Goal: Task Accomplishment & Management: Complete application form

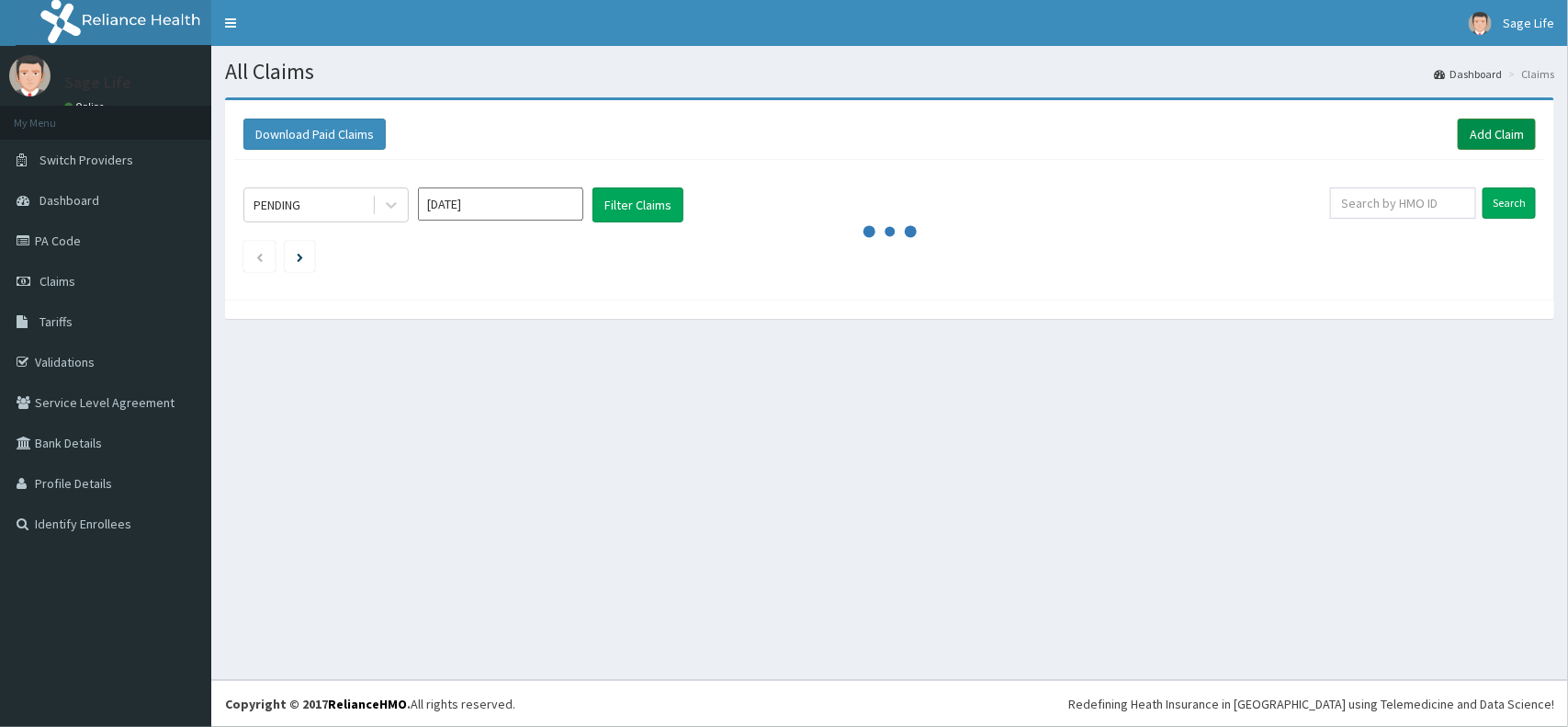
click at [1490, 135] on link "Add Claim" at bounding box center [1497, 134] width 78 height 31
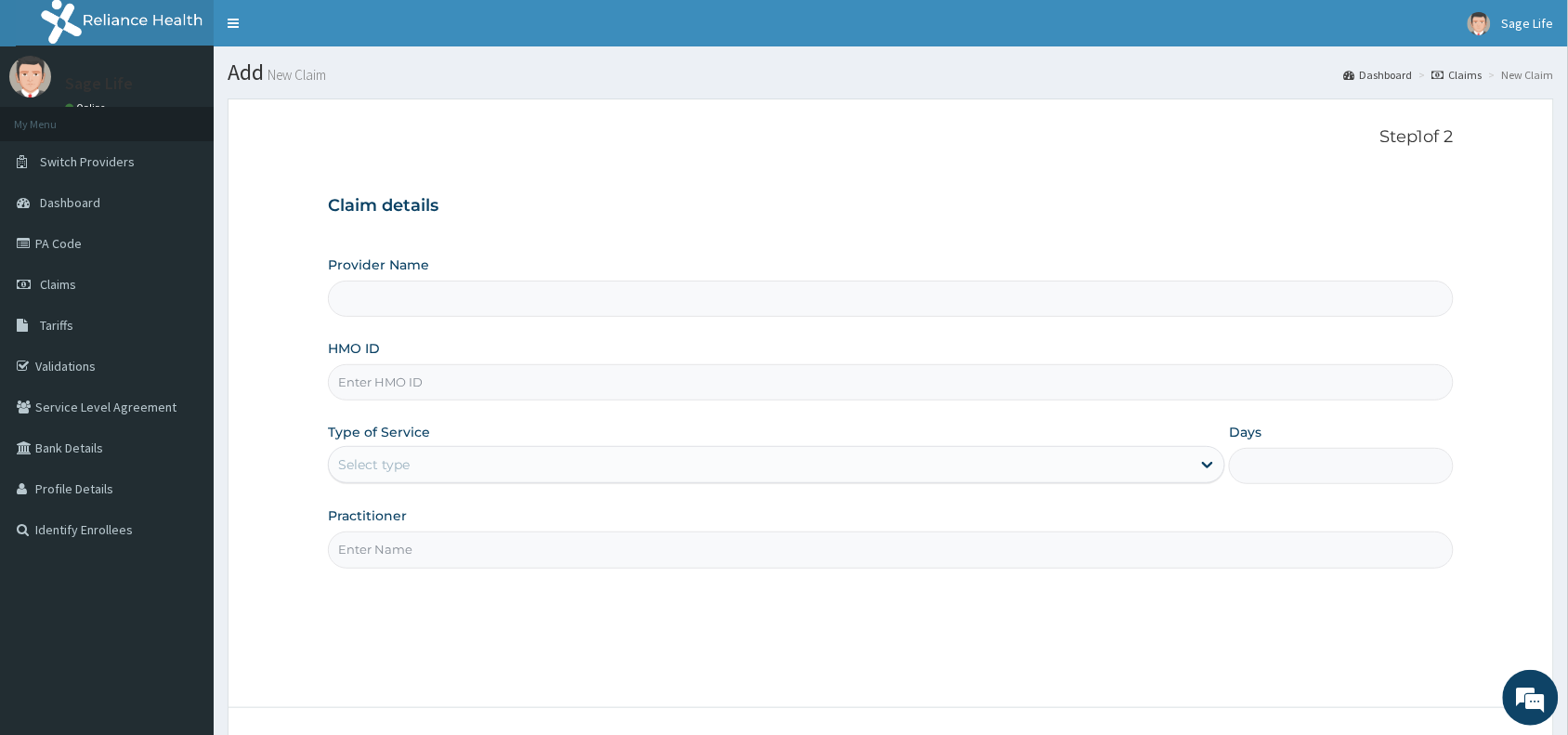
type input "Sage Life Laboratories and Diagnostics"
click at [481, 356] on div "HMO ID" at bounding box center [890, 369] width 1125 height 61
click at [487, 379] on input "HMO ID" at bounding box center [890, 382] width 1125 height 37
type input "SLR/10029/A"
click at [643, 470] on div "Select type" at bounding box center [760, 465] width 862 height 30
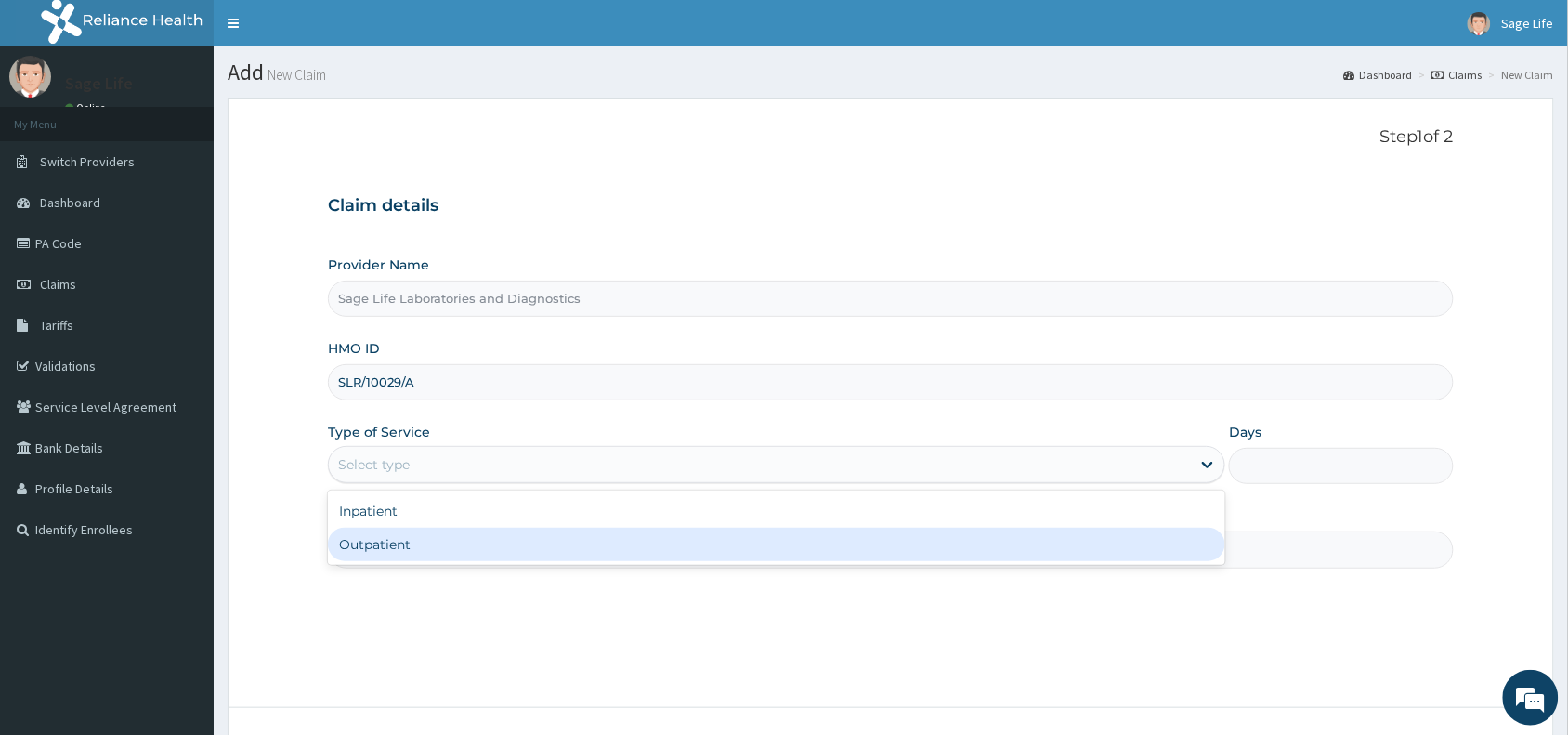
click at [527, 558] on div "Outpatient" at bounding box center [777, 545] width 897 height 34
type input "1"
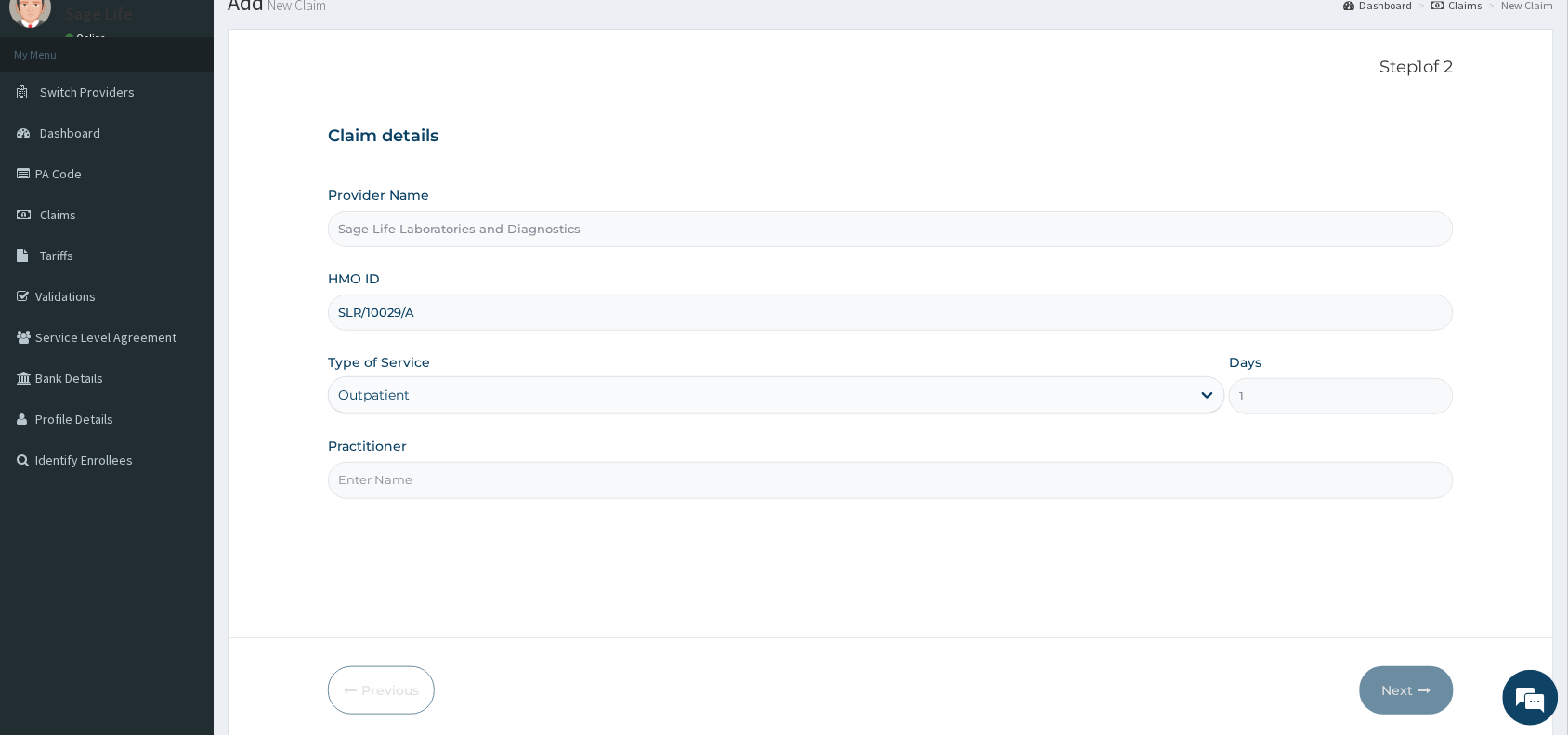
scroll to position [140, 0]
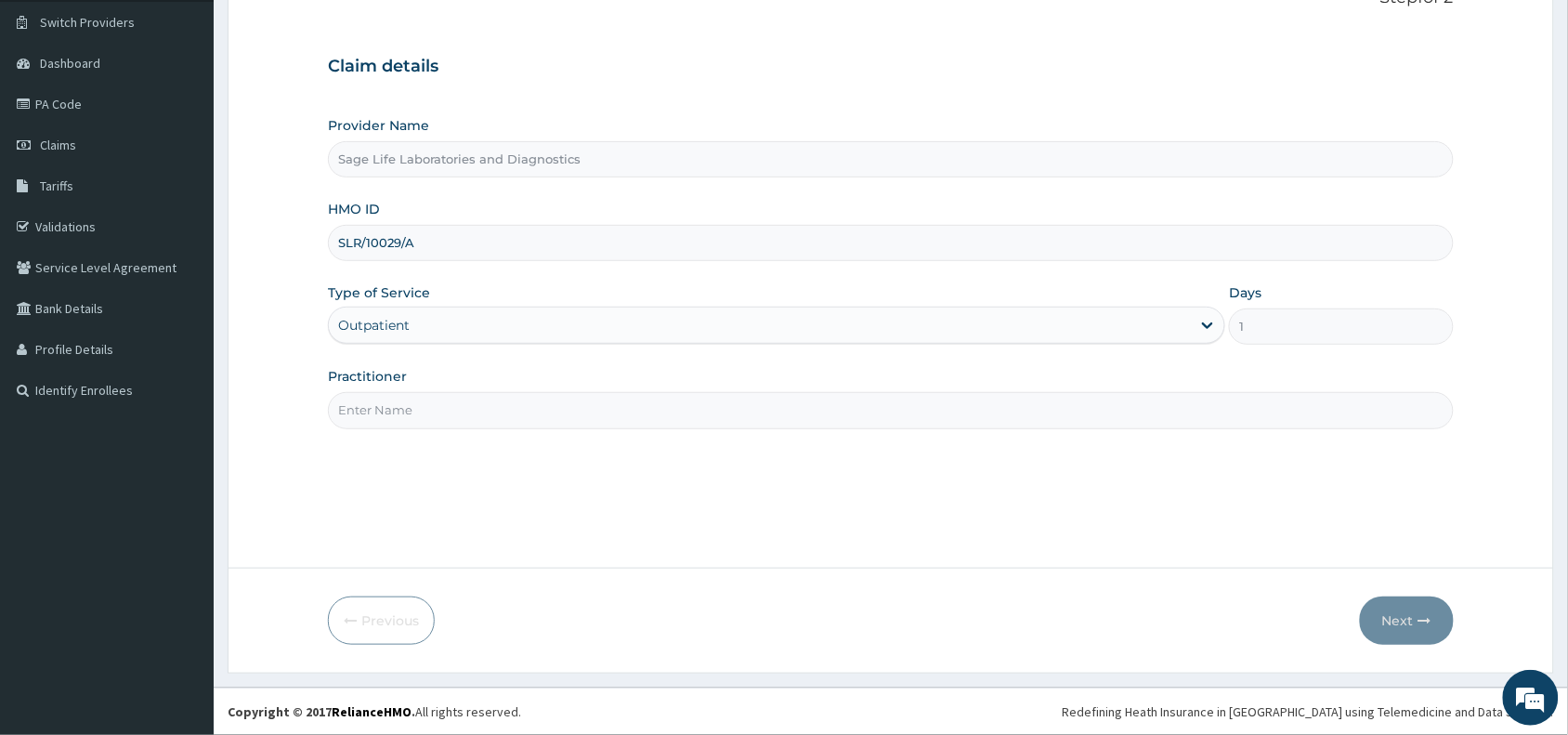
click at [506, 434] on div "Step 1 of 2 Claim details Provider Name Sage Life Laboratories and Diagnostics …" at bounding box center [890, 263] width 1125 height 551
click at [518, 420] on input "Practitioner" at bounding box center [890, 410] width 1125 height 37
type input "NIL"
click at [1409, 614] on button "Next" at bounding box center [1407, 620] width 94 height 49
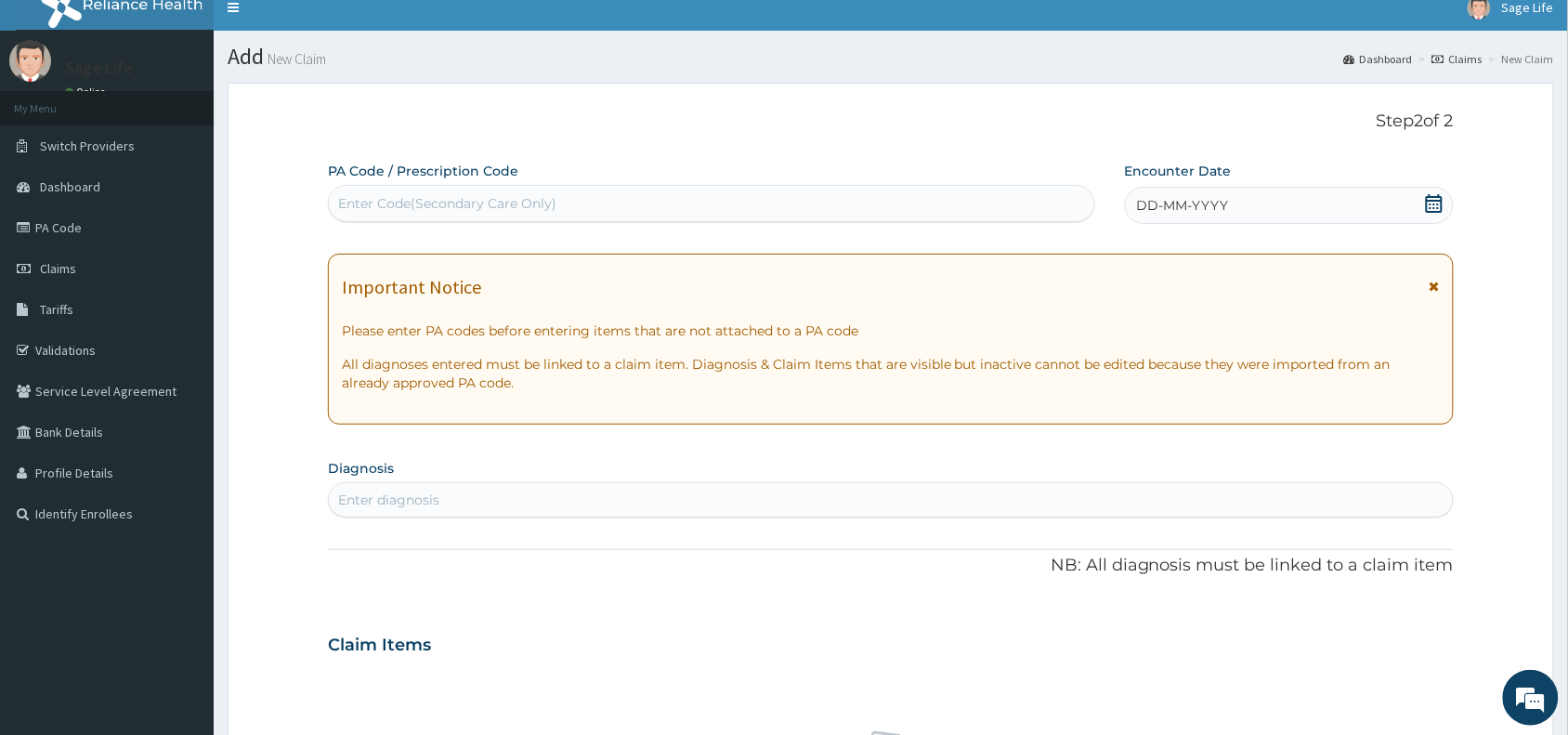
scroll to position [0, 0]
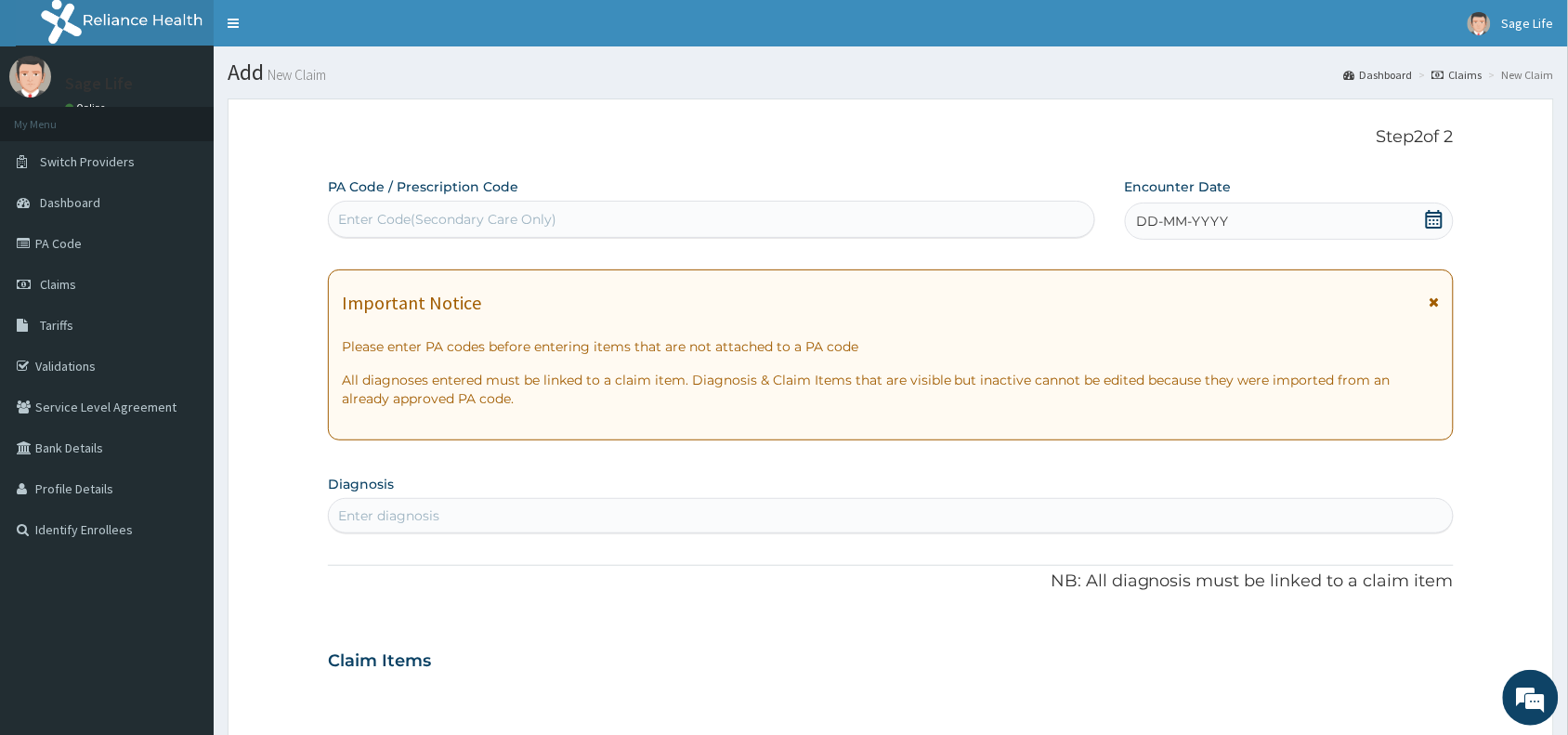
click at [511, 214] on div "Enter Code(Secondary Care Only)" at bounding box center [447, 219] width 218 height 19
paste input "PA/EDA017"
type input "PA/EDA017"
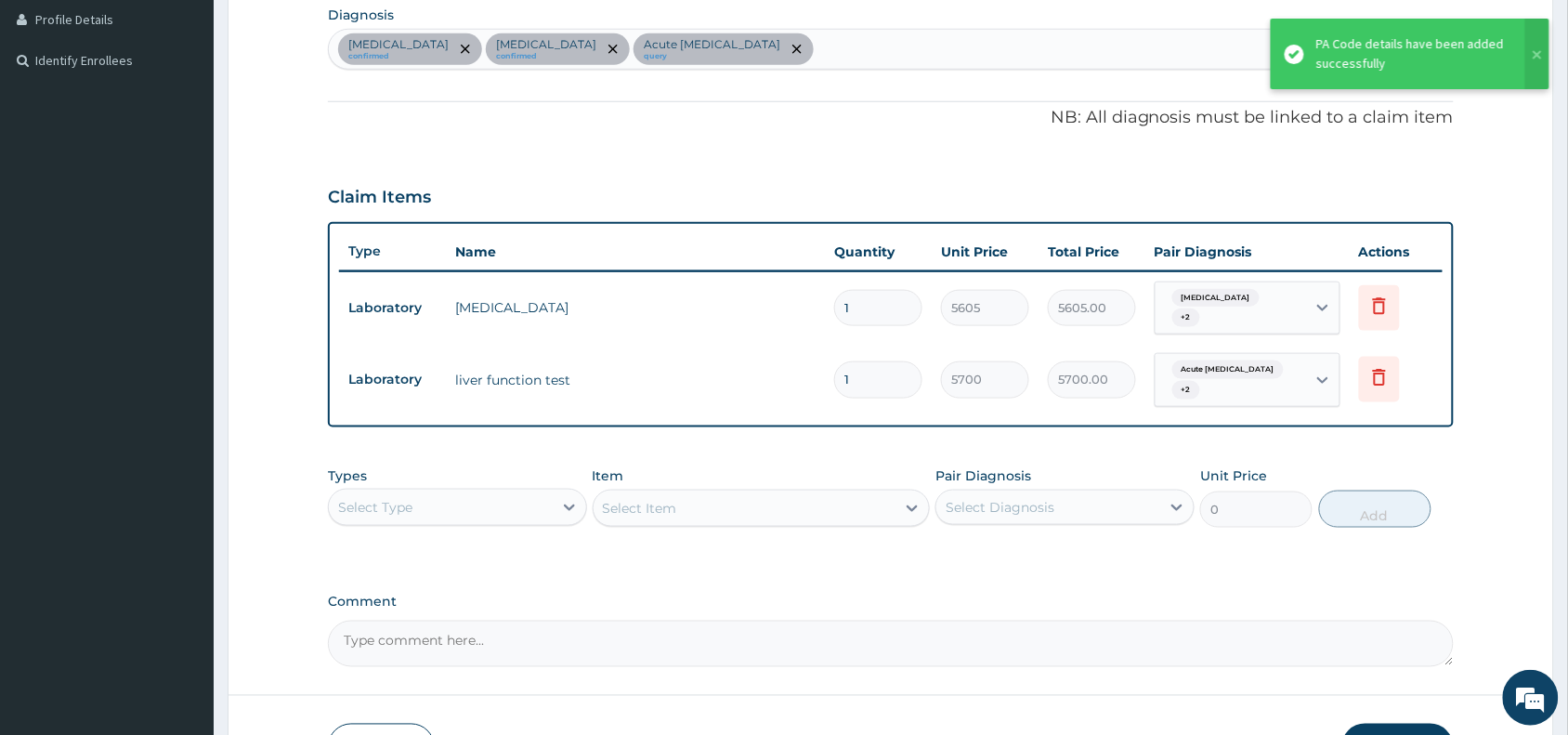
scroll to position [578, 0]
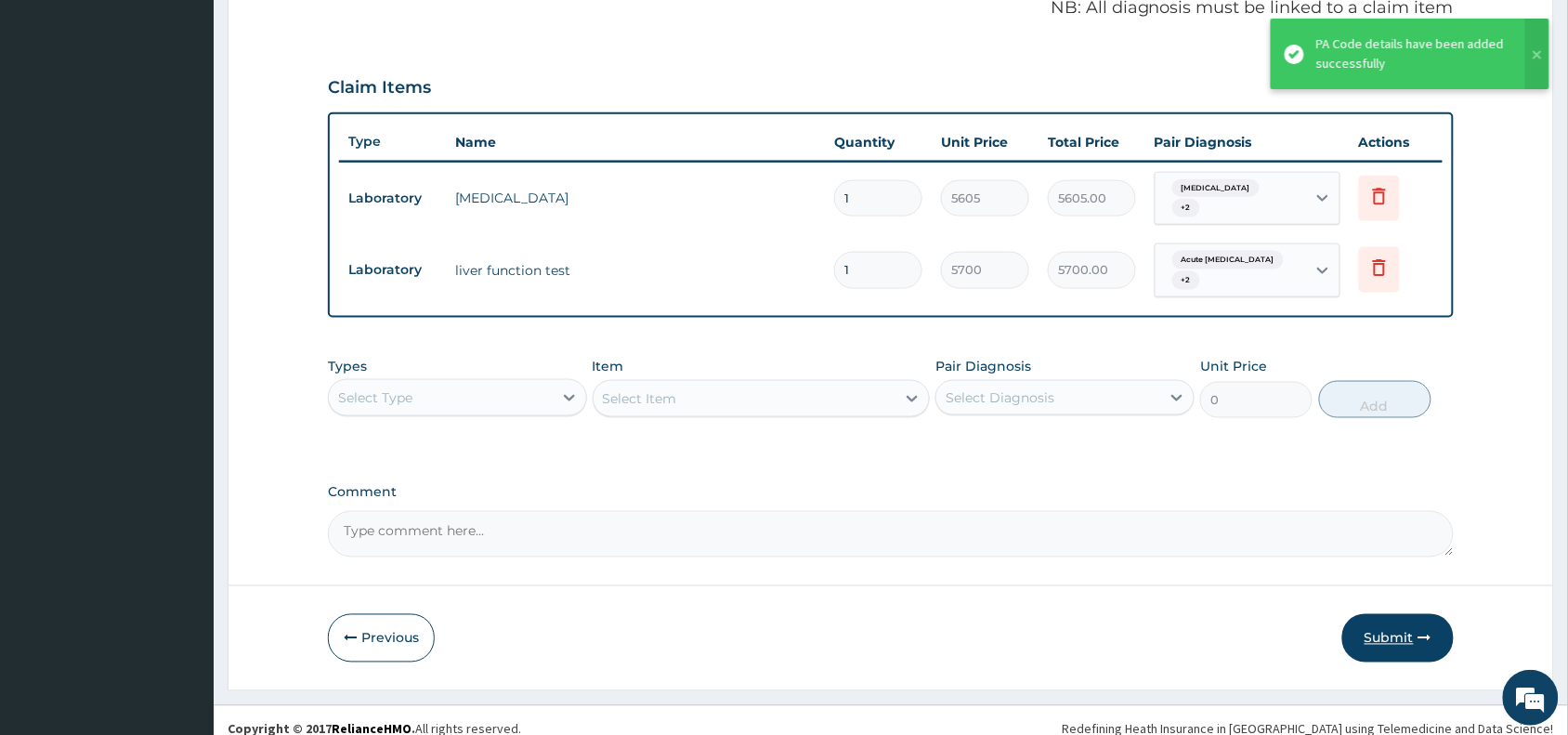
click at [1398, 624] on button "Submit" at bounding box center [1398, 638] width 112 height 49
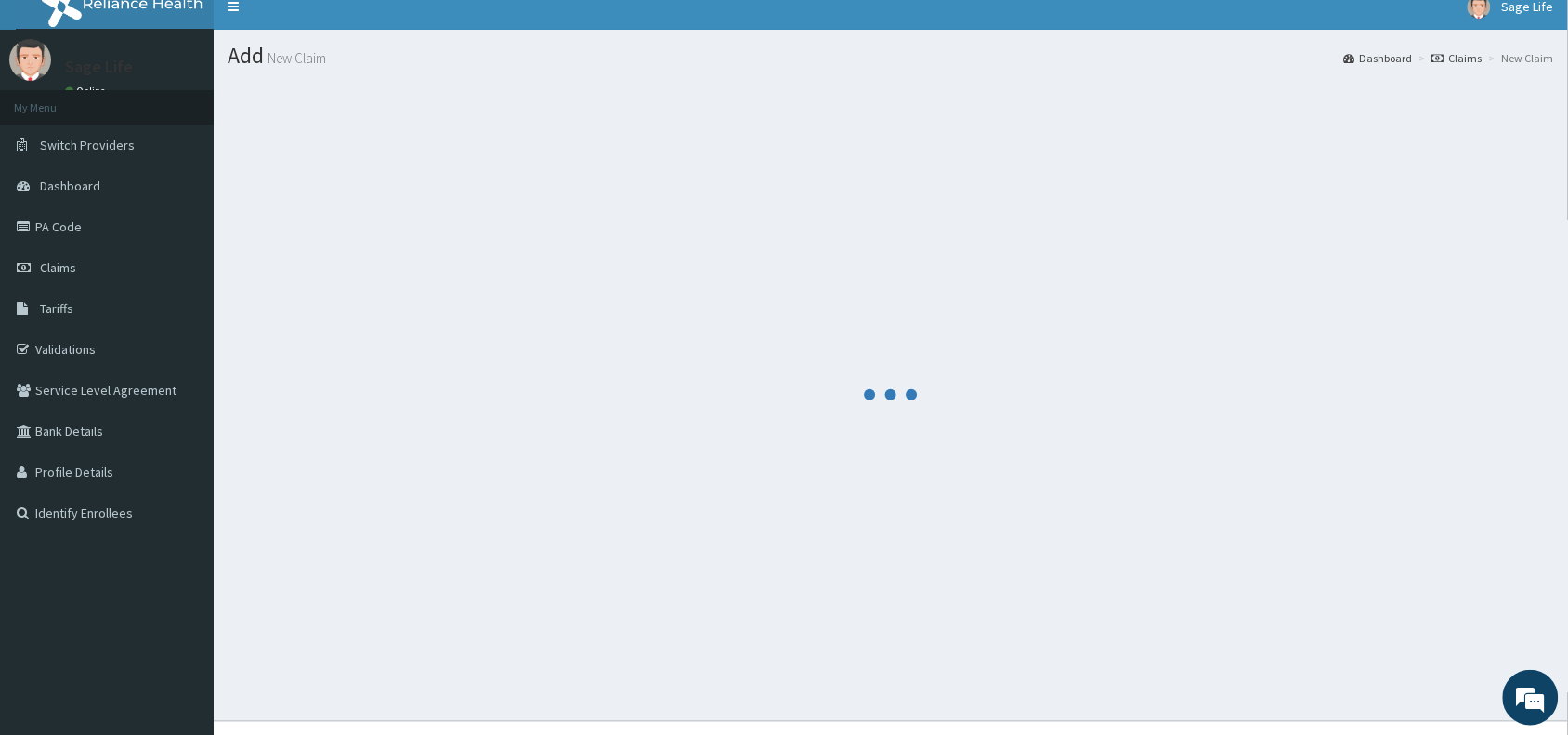
scroll to position [0, 0]
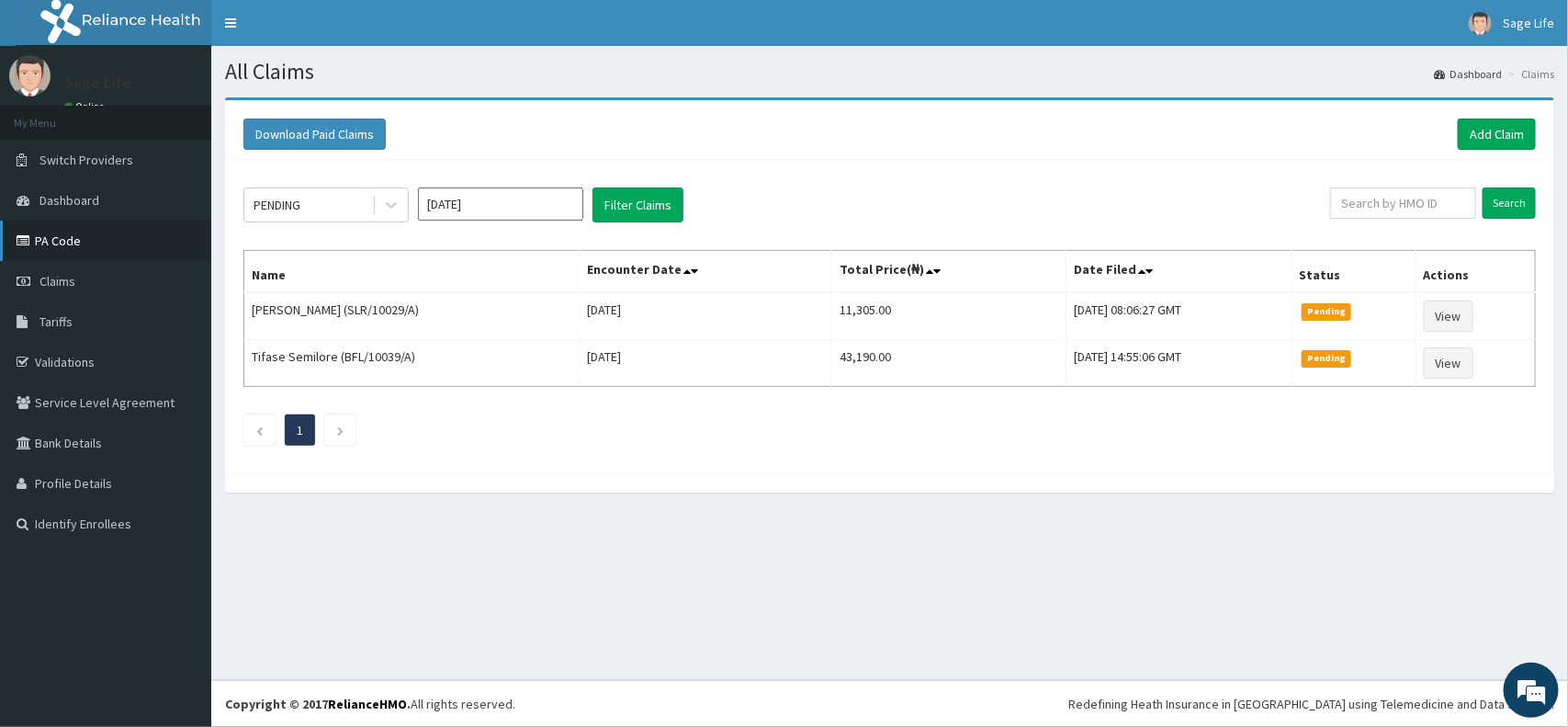
click at [134, 243] on link "PA Code" at bounding box center [106, 240] width 212 height 40
